Goal: Task Accomplishment & Management: Manage account settings

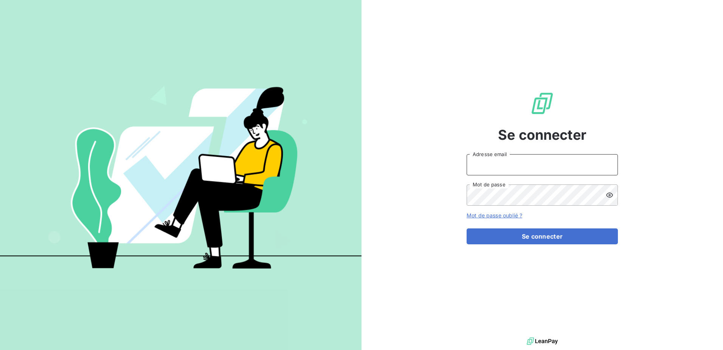
click at [515, 162] on input "Adresse email" at bounding box center [542, 164] width 151 height 21
type input "[PERSON_NAME][EMAIL_ADDRESS][DOMAIN_NAME]"
click at [467, 228] on button "Se connecter" at bounding box center [542, 236] width 151 height 16
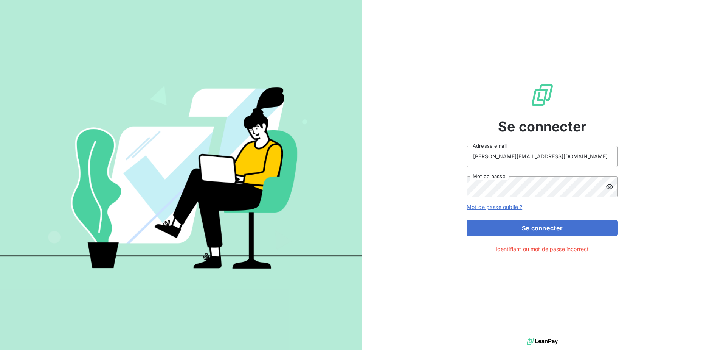
click at [610, 186] on icon at bounding box center [609, 186] width 7 height 5
click at [411, 186] on div "Se connecter [PERSON_NAME][EMAIL_ADDRESS][DOMAIN_NAME] Adresse email Mot de pas…" at bounding box center [543, 167] width 362 height 335
click at [467, 220] on button "Se connecter" at bounding box center [542, 228] width 151 height 16
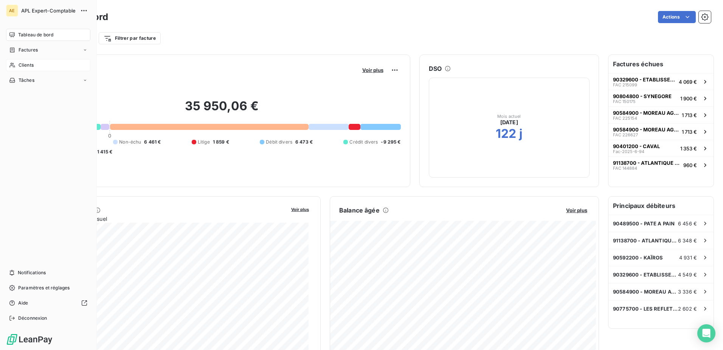
click at [36, 66] on div "Clients" at bounding box center [48, 65] width 84 height 12
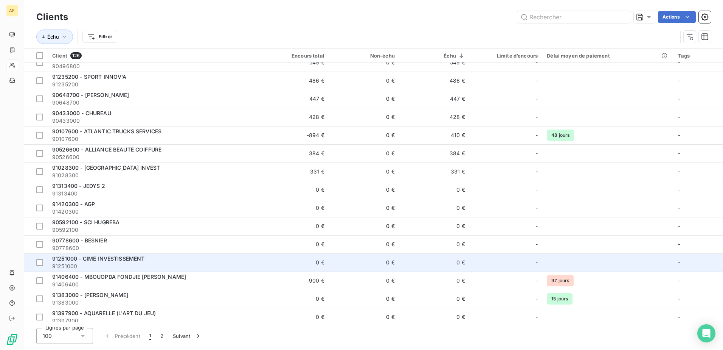
scroll to position [378, 0]
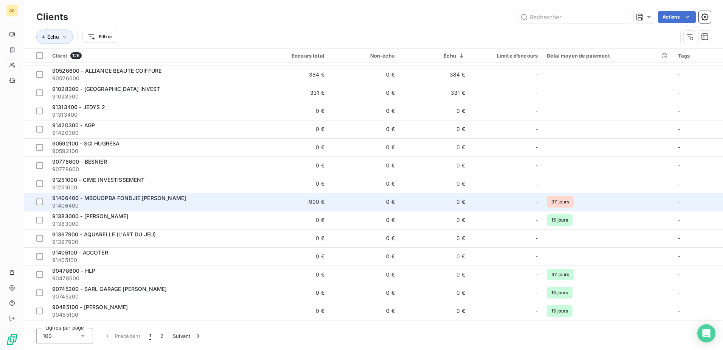
click at [141, 199] on span "91406400 - MBOUOPDA FONDJIE [PERSON_NAME]" at bounding box center [119, 197] width 134 height 6
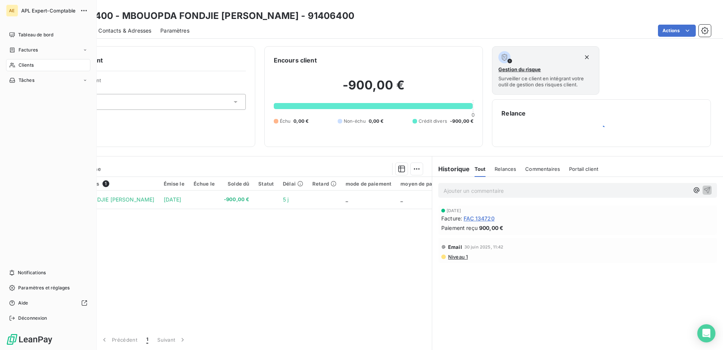
click at [40, 63] on div "Clients" at bounding box center [48, 65] width 84 height 12
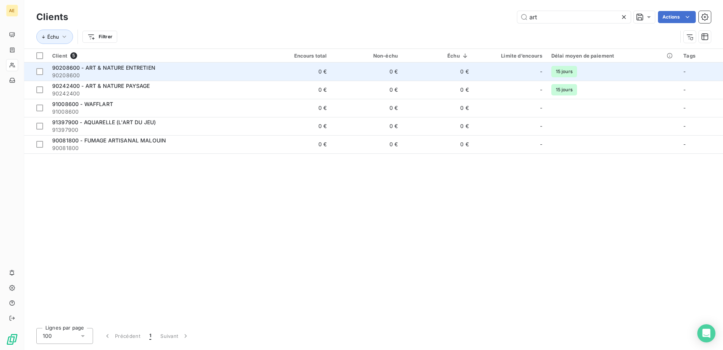
type input "art"
click at [150, 70] on span "90208600 - ART & NATURE ENTRETIEN" at bounding box center [103, 67] width 103 height 6
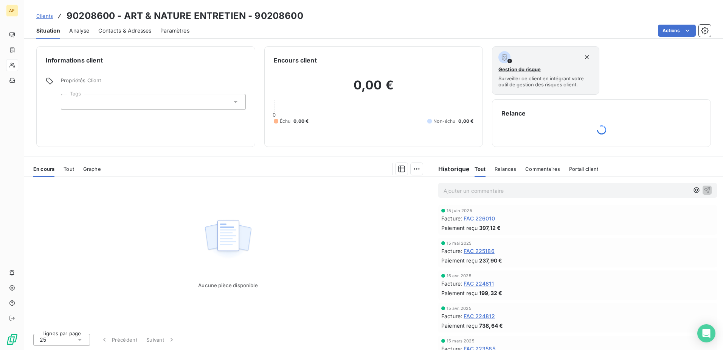
click at [70, 169] on span "Tout" at bounding box center [69, 169] width 11 height 6
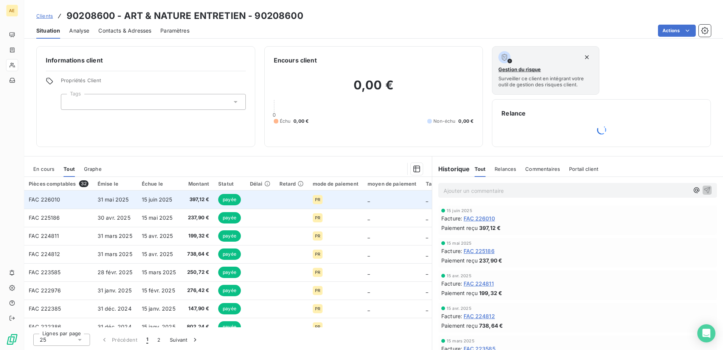
click at [114, 197] on span "31 mai 2025" at bounding box center [113, 199] width 31 height 6
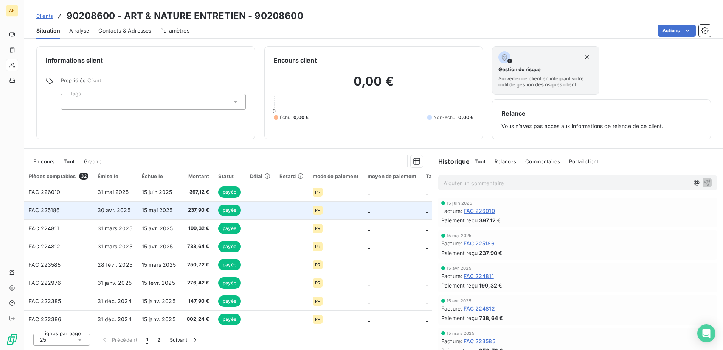
click at [127, 211] on span "30 avr. 2025" at bounding box center [114, 210] width 33 height 6
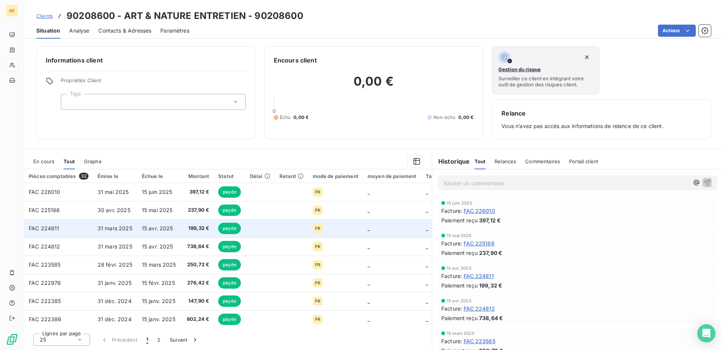
click at [127, 224] on td "31 mars 2025" at bounding box center [115, 228] width 44 height 18
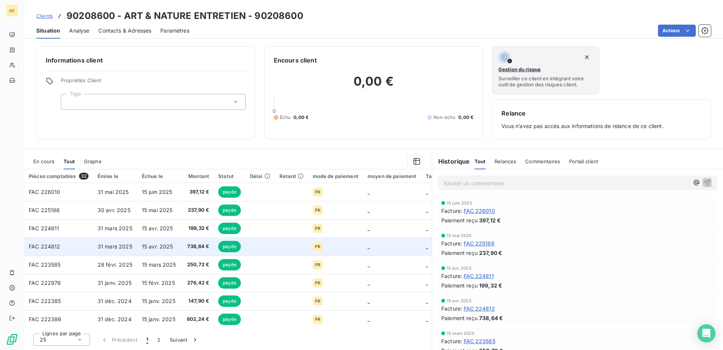
click at [127, 249] on span "31 mars 2025" at bounding box center [115, 246] width 35 height 6
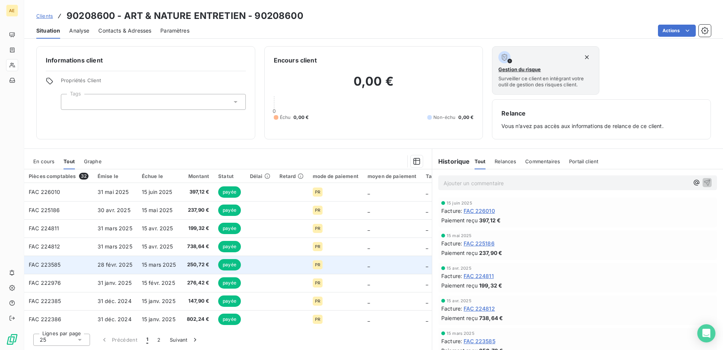
click at [123, 262] on span "28 févr. 2025" at bounding box center [115, 264] width 35 height 6
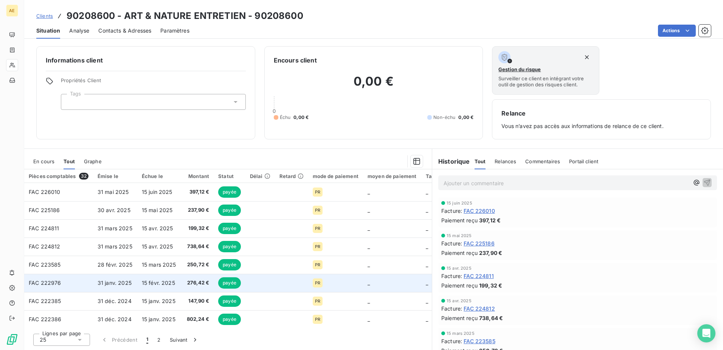
click at [115, 284] on span "31 janv. 2025" at bounding box center [115, 282] width 34 height 6
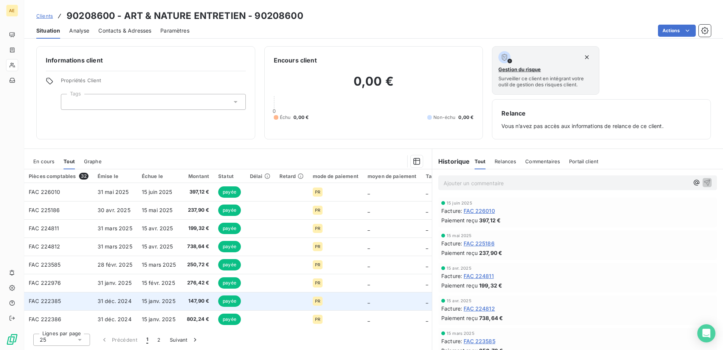
click at [125, 301] on span "31 déc. 2024" at bounding box center [115, 300] width 34 height 6
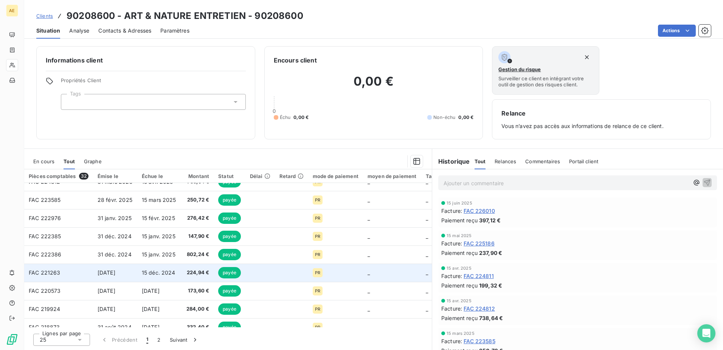
scroll to position [76, 0]
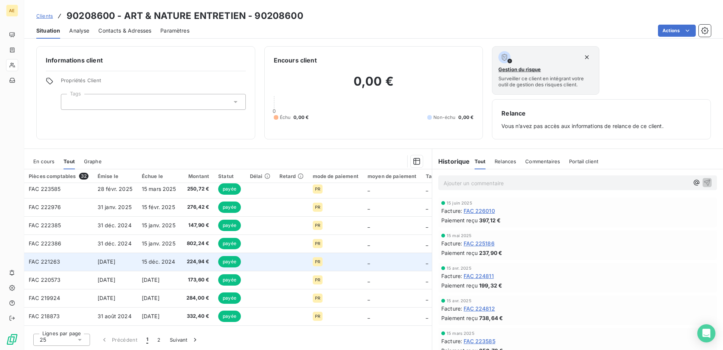
click at [160, 261] on span "15 déc. 2024" at bounding box center [159, 261] width 34 height 6
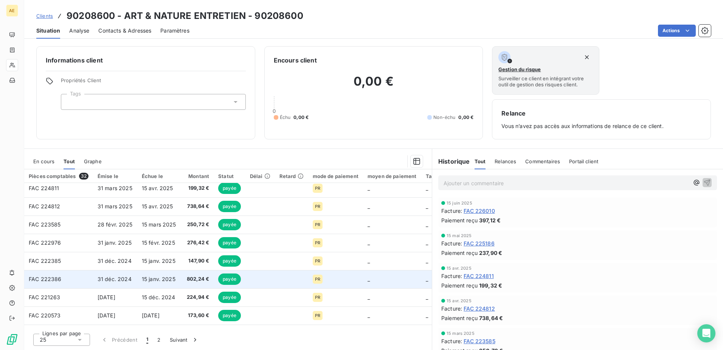
scroll to position [76, 0]
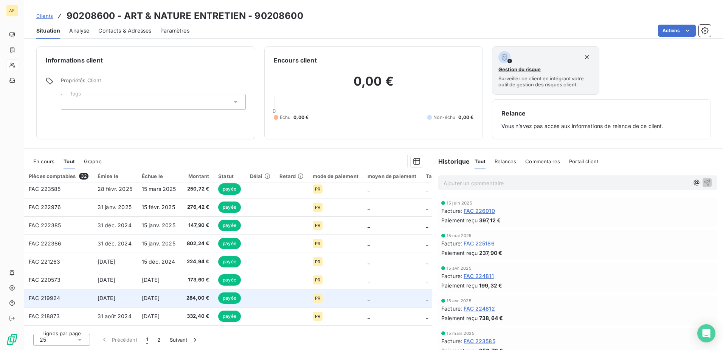
click at [160, 300] on span "[DATE]" at bounding box center [151, 297] width 18 height 6
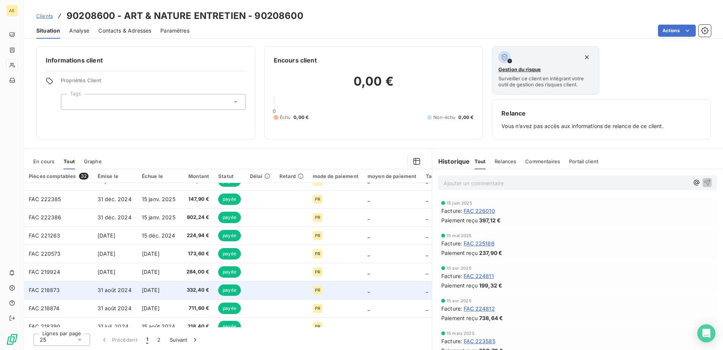
scroll to position [113, 0]
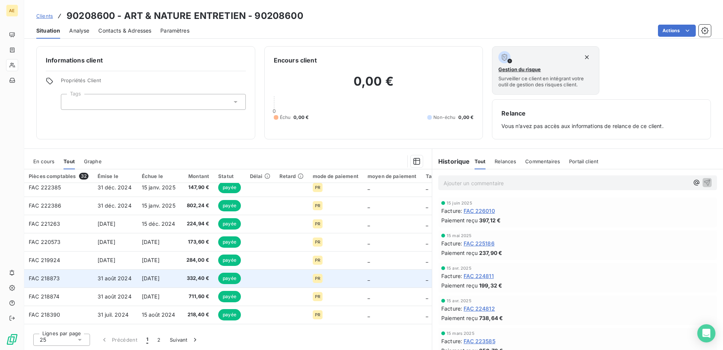
click at [158, 273] on td "[DATE]" at bounding box center [159, 278] width 44 height 18
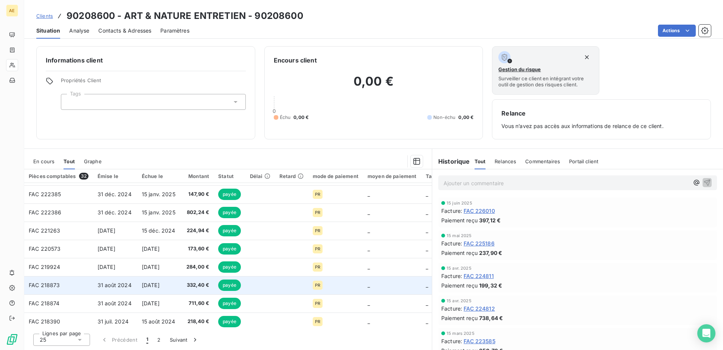
scroll to position [113, 0]
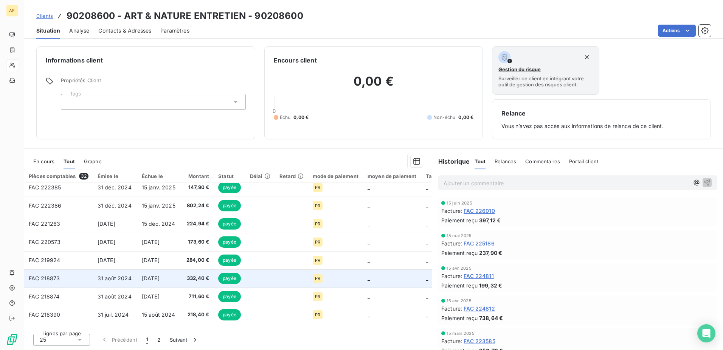
click at [160, 280] on span "[DATE]" at bounding box center [151, 278] width 18 height 6
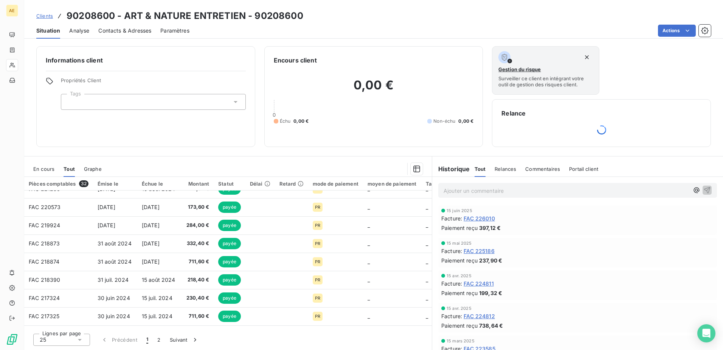
scroll to position [189, 0]
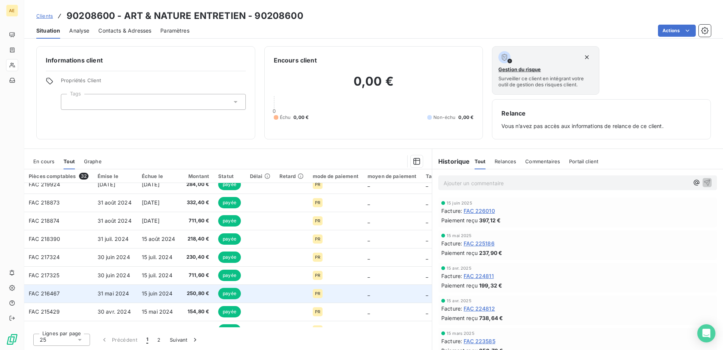
click at [163, 291] on span "15 juin 2024" at bounding box center [157, 293] width 31 height 6
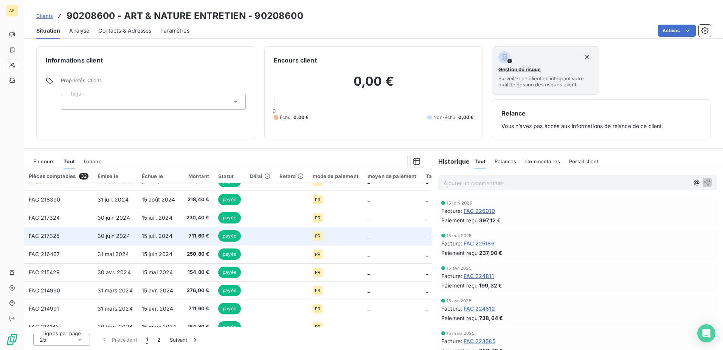
scroll to position [265, 0]
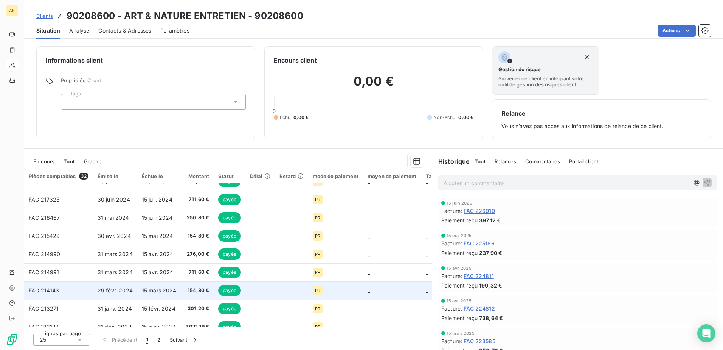
click at [117, 289] on span "29 févr. 2024" at bounding box center [115, 290] width 35 height 6
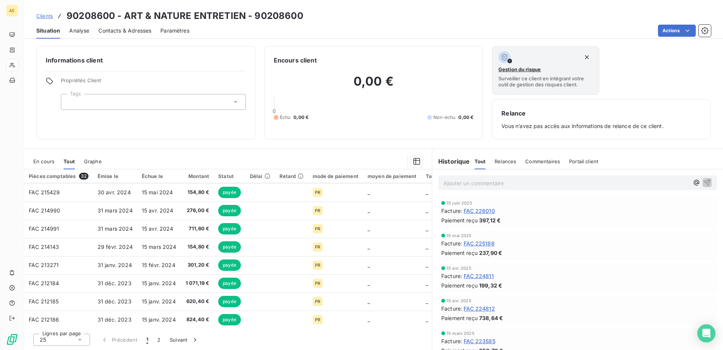
scroll to position [313, 0]
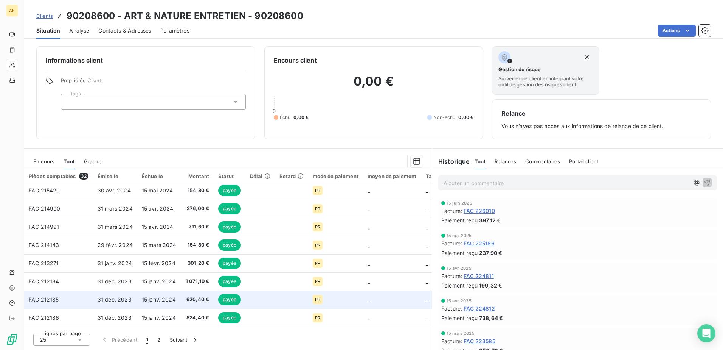
click at [127, 297] on span "31 déc. 2023" at bounding box center [115, 299] width 34 height 6
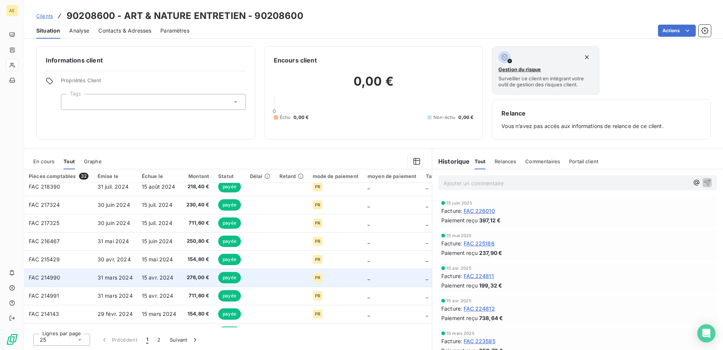
scroll to position [313, 0]
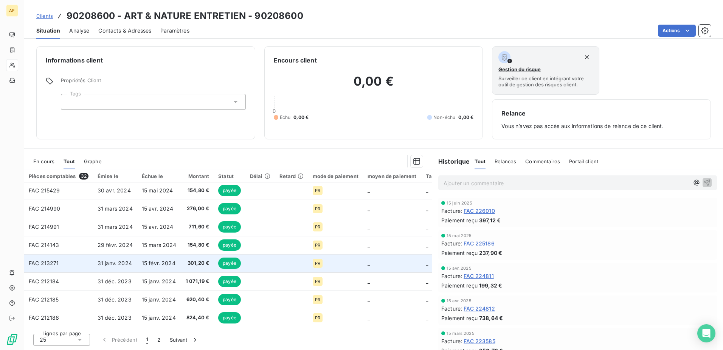
click at [122, 262] on span "31 janv. 2024" at bounding box center [115, 263] width 34 height 6
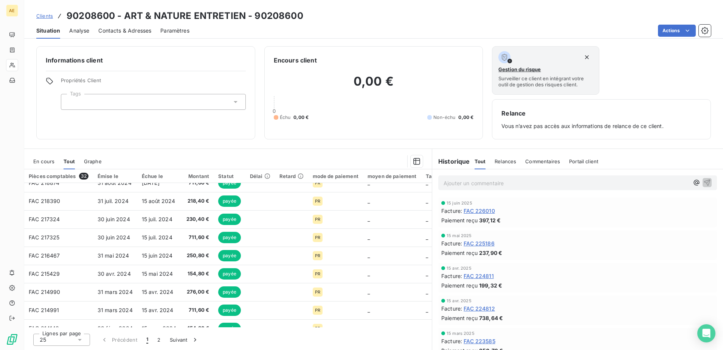
scroll to position [313, 0]
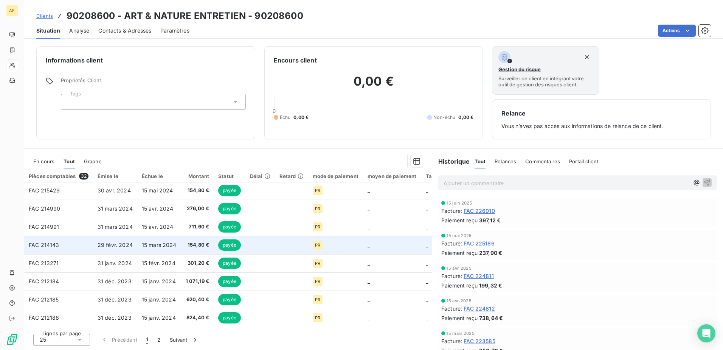
click at [121, 241] on span "29 févr. 2024" at bounding box center [115, 244] width 35 height 6
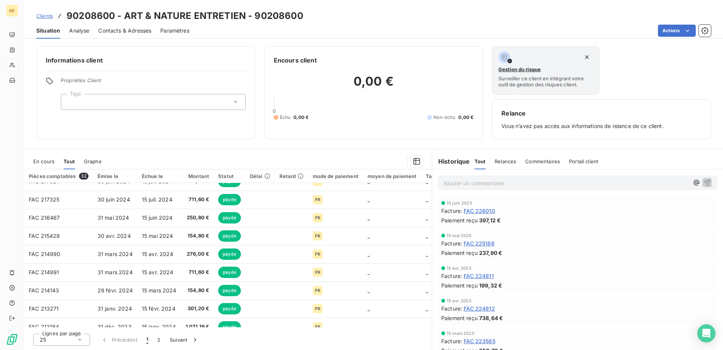
scroll to position [313, 0]
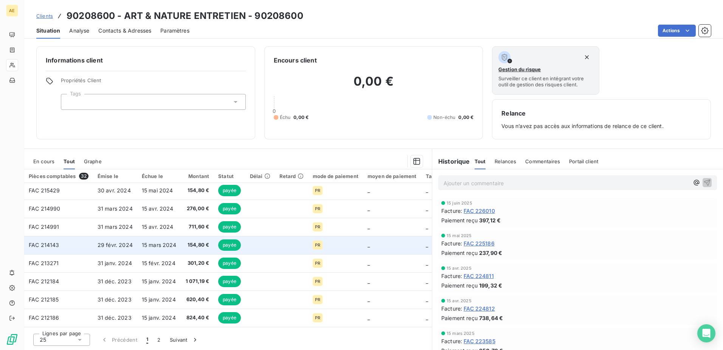
click at [123, 241] on span "29 févr. 2024" at bounding box center [115, 244] width 35 height 6
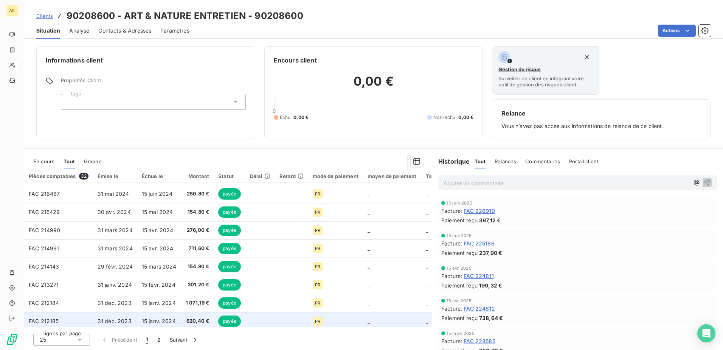
scroll to position [313, 0]
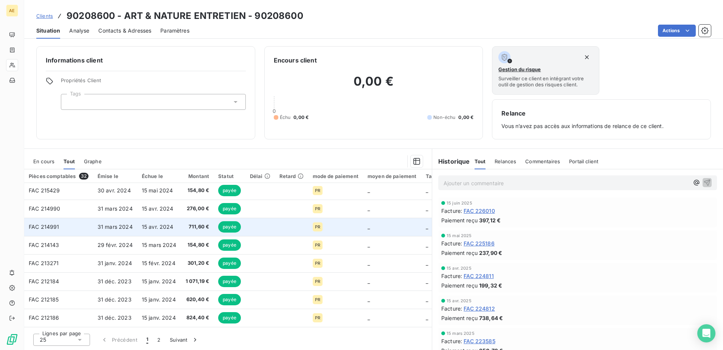
click at [122, 220] on td "31 mars 2024" at bounding box center [115, 227] width 44 height 18
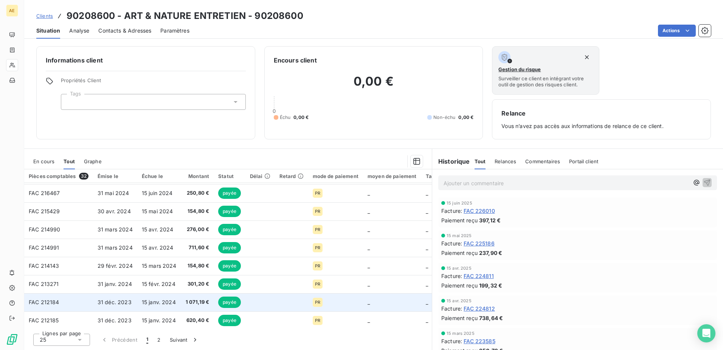
scroll to position [313, 0]
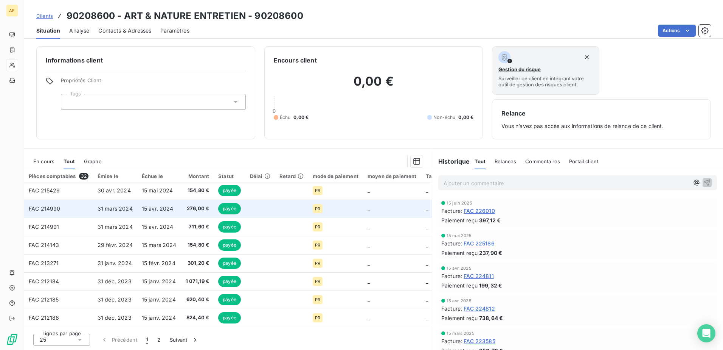
click at [120, 208] on span "31 mars 2024" at bounding box center [115, 208] width 35 height 6
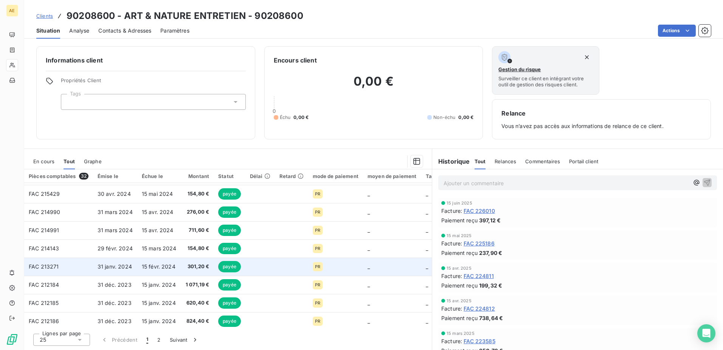
scroll to position [313, 0]
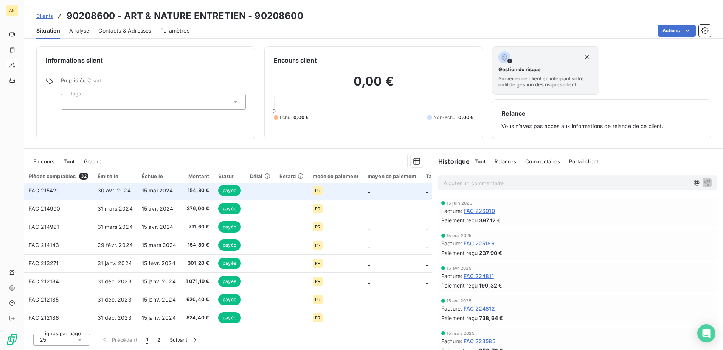
click at [120, 187] on span "30 avr. 2024" at bounding box center [114, 190] width 33 height 6
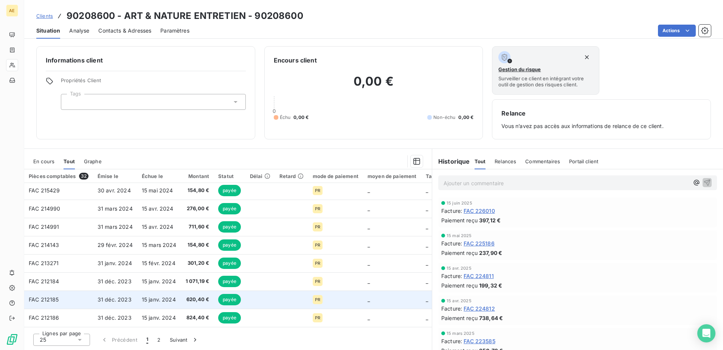
scroll to position [275, 0]
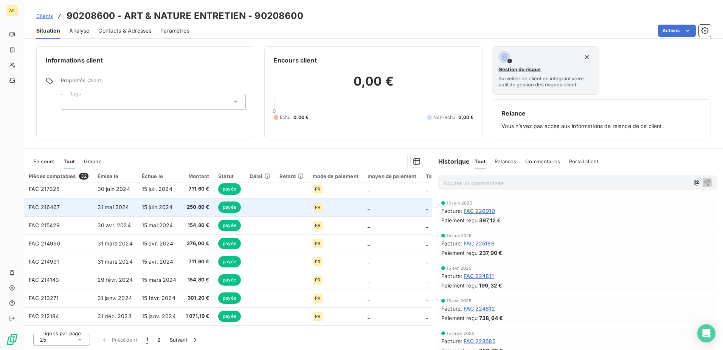
click at [119, 206] on span "31 mai 2024" at bounding box center [114, 207] width 32 height 6
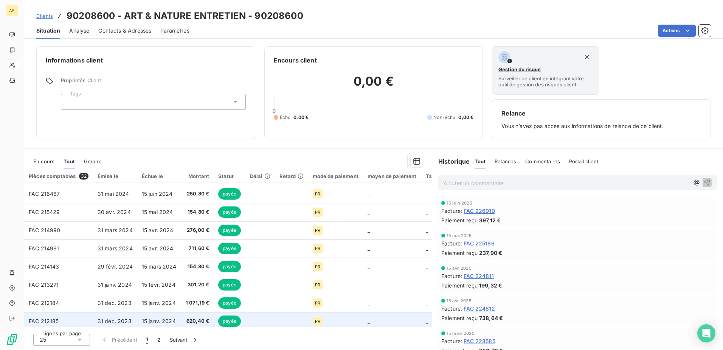
scroll to position [275, 0]
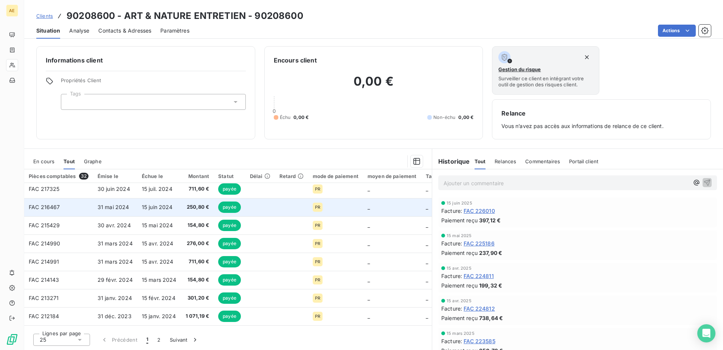
click at [112, 208] on span "31 mai 2024" at bounding box center [114, 207] width 32 height 6
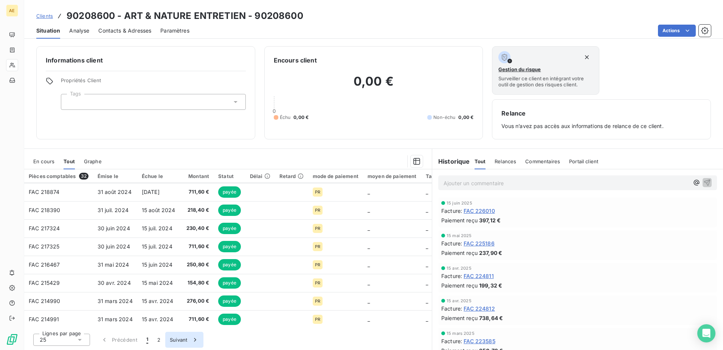
scroll to position [265, 0]
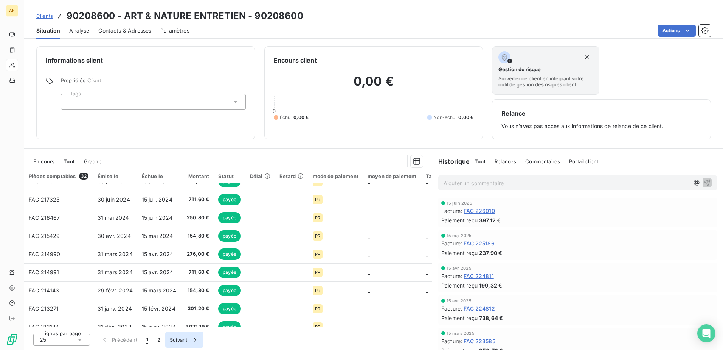
click at [185, 340] on button "Suivant" at bounding box center [184, 339] width 38 height 16
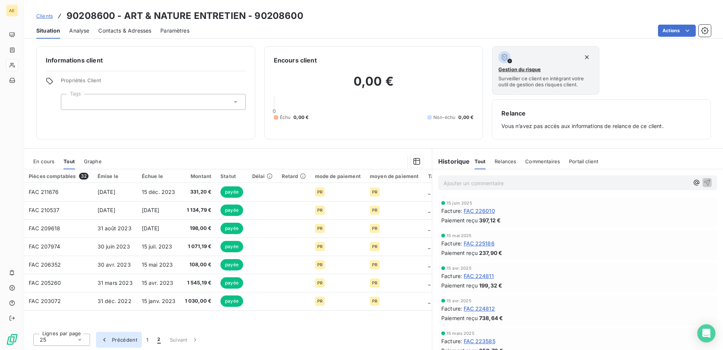
click at [122, 336] on button "Précédent" at bounding box center [119, 339] width 46 height 16
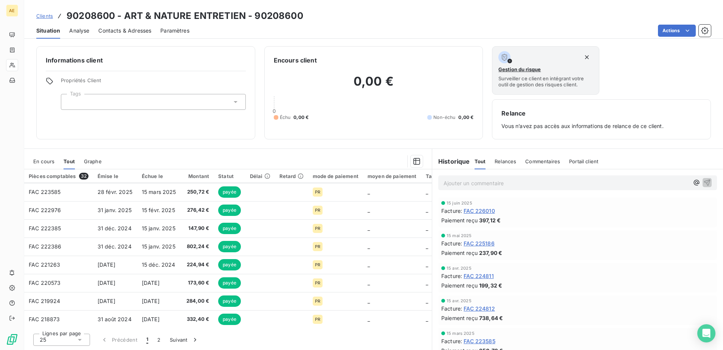
scroll to position [76, 0]
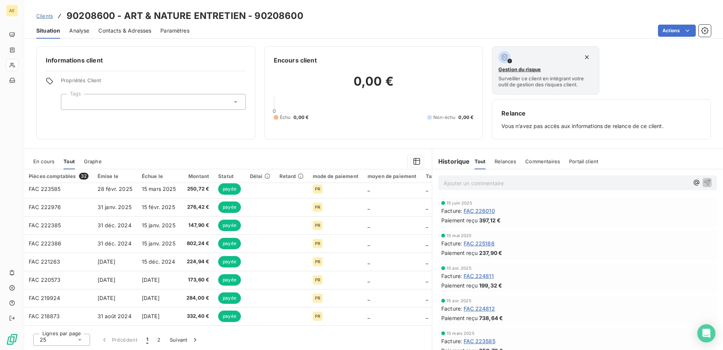
click at [83, 340] on icon at bounding box center [80, 340] width 8 height 8
click at [75, 309] on li "50" at bounding box center [61, 312] width 57 height 14
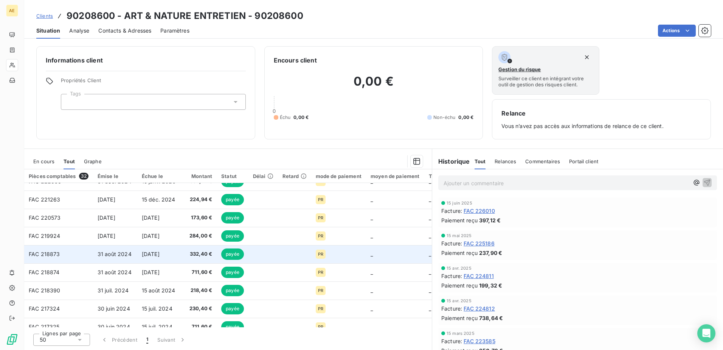
scroll to position [0, 0]
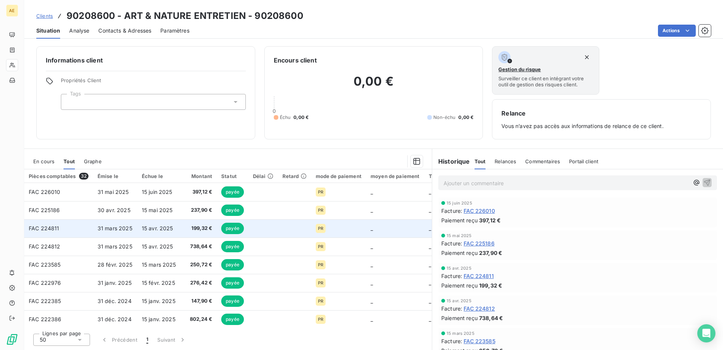
click at [115, 228] on span "31 mars 2025" at bounding box center [115, 228] width 35 height 6
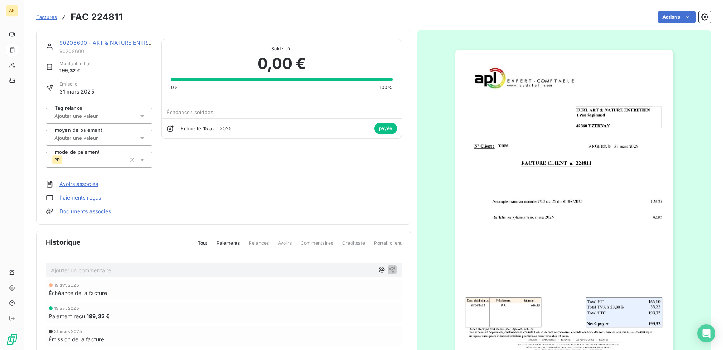
click at [52, 15] on span "Factures" at bounding box center [46, 17] width 21 height 6
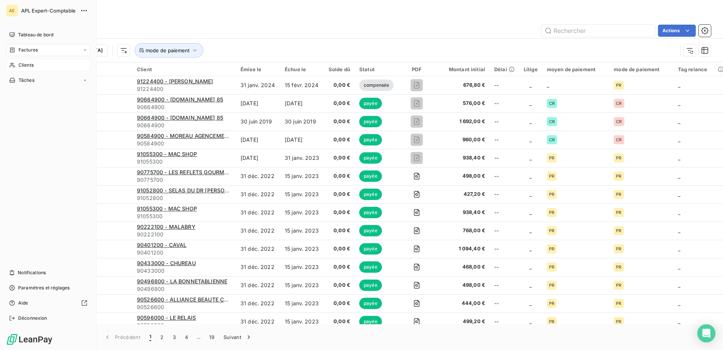
click at [22, 66] on span "Clients" at bounding box center [26, 65] width 15 height 7
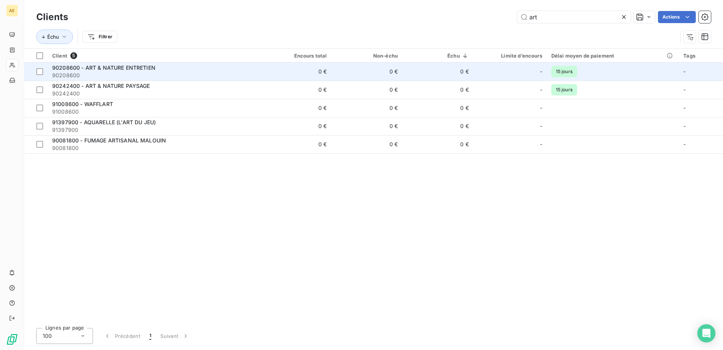
click at [119, 68] on span "90208600 - ART & NATURE ENTRETIEN" at bounding box center [103, 67] width 103 height 6
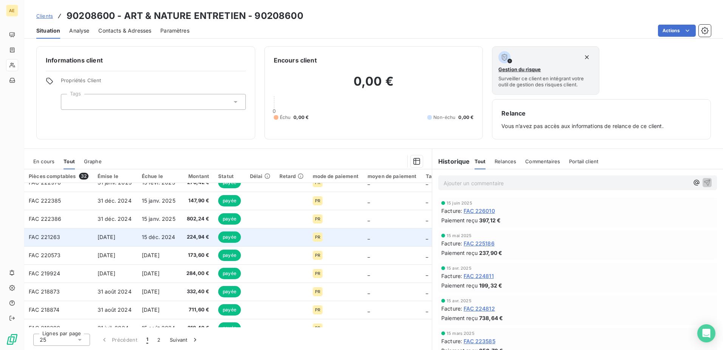
scroll to position [113, 0]
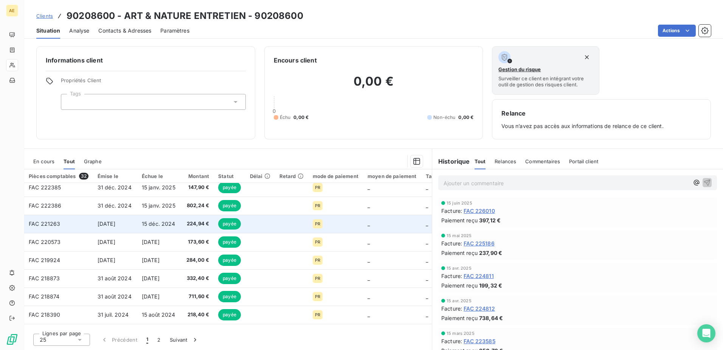
click at [115, 224] on span "[DATE]" at bounding box center [107, 223] width 18 height 6
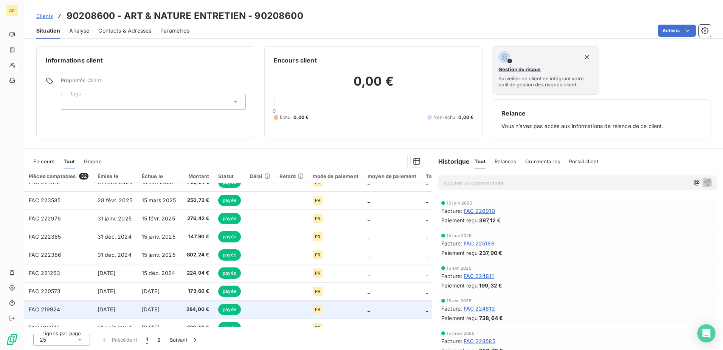
scroll to position [76, 0]
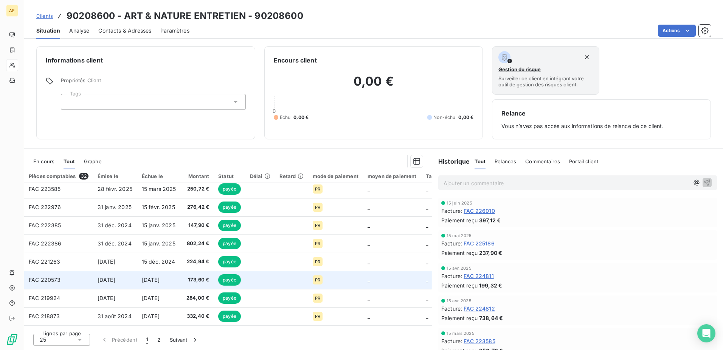
click at [115, 282] on span "[DATE]" at bounding box center [107, 279] width 18 height 6
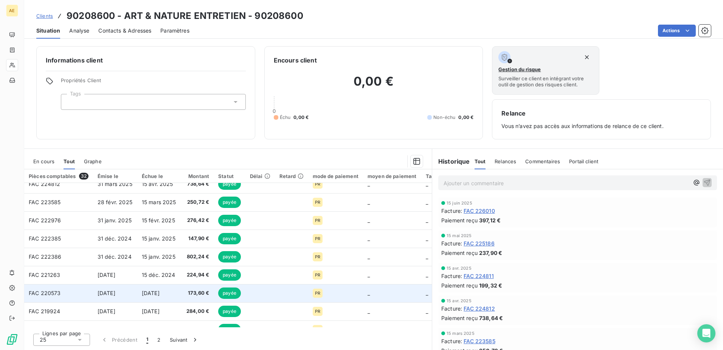
scroll to position [76, 0]
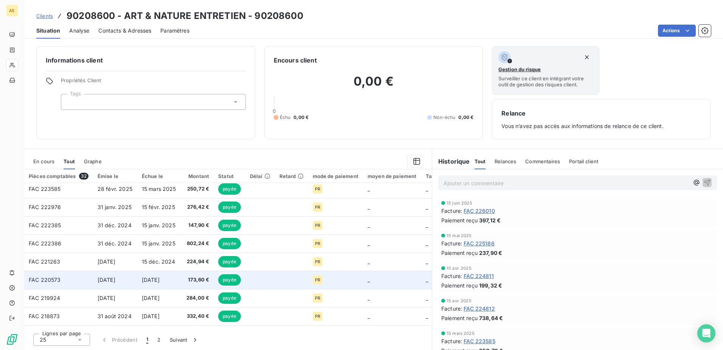
click at [115, 278] on span "[DATE]" at bounding box center [107, 279] width 18 height 6
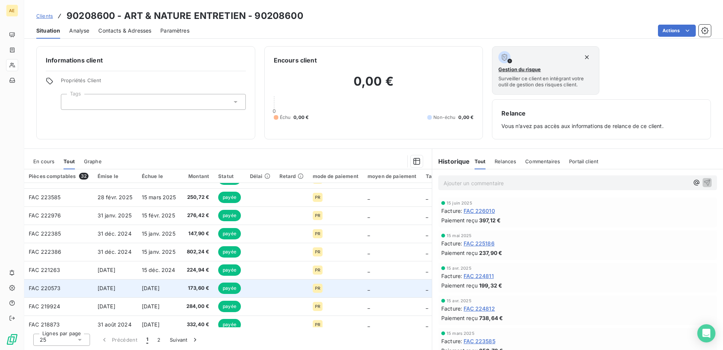
scroll to position [76, 0]
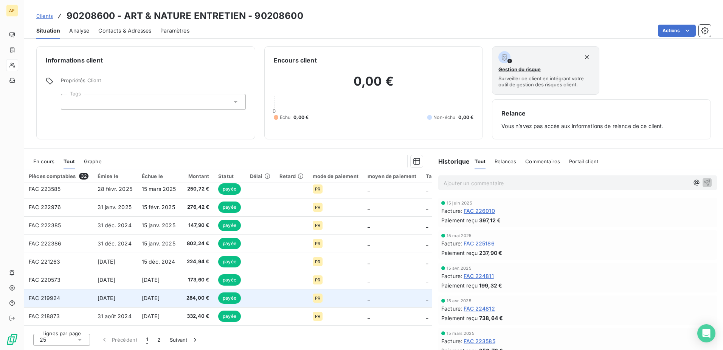
click at [115, 298] on span "[DATE]" at bounding box center [107, 297] width 18 height 6
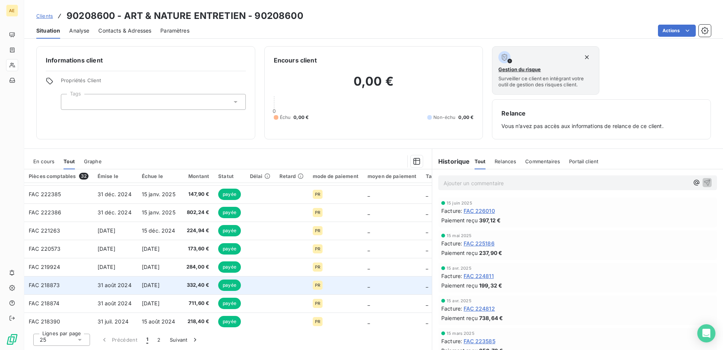
scroll to position [113, 0]
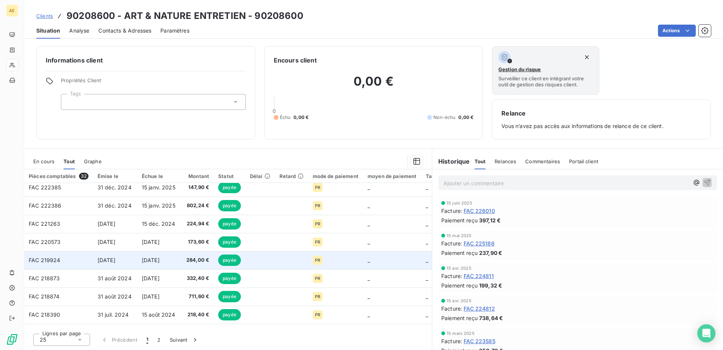
click at [115, 259] on span "[DATE]" at bounding box center [107, 259] width 18 height 6
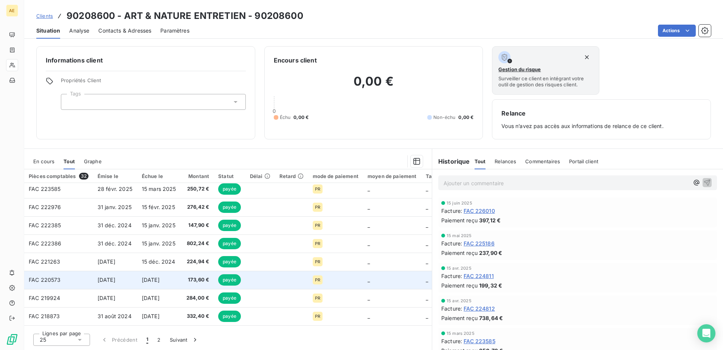
scroll to position [113, 0]
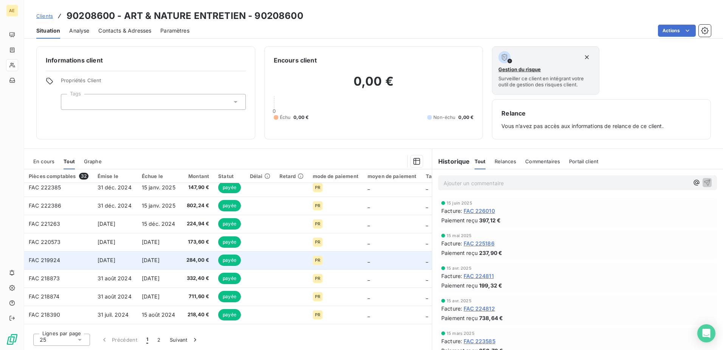
click at [115, 263] on span "[DATE]" at bounding box center [107, 259] width 18 height 6
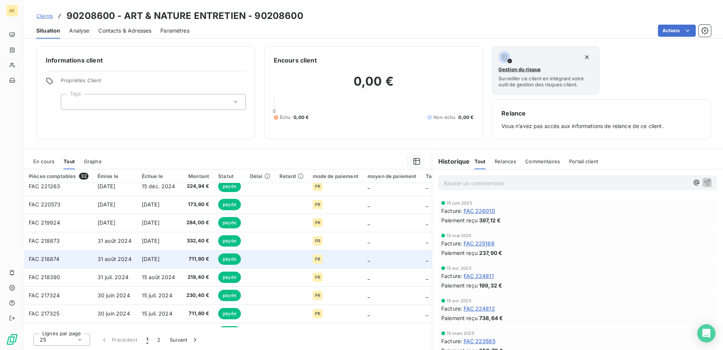
scroll to position [151, 0]
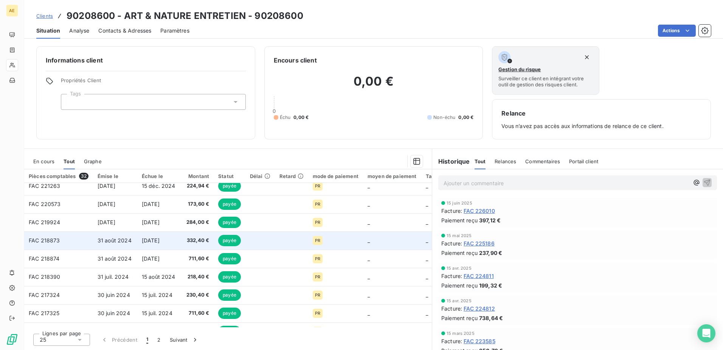
click at [124, 244] on td "31 août 2024" at bounding box center [115, 240] width 44 height 18
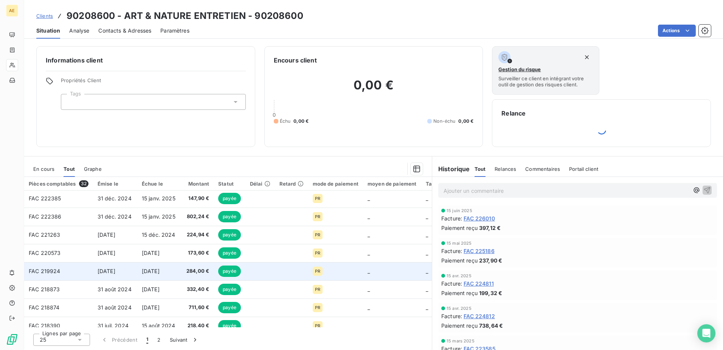
scroll to position [113, 0]
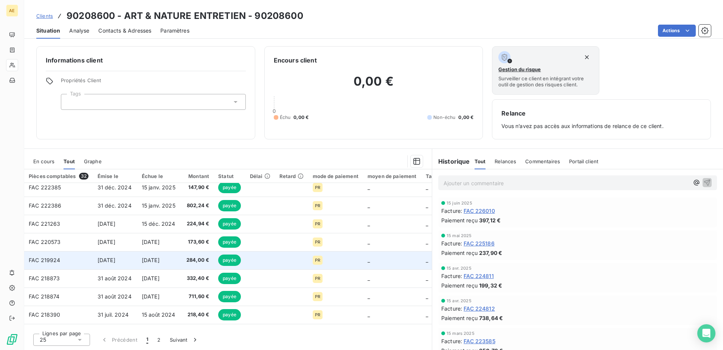
click at [109, 263] on span "[DATE]" at bounding box center [107, 259] width 18 height 6
